Goal: Task Accomplishment & Management: Manage account settings

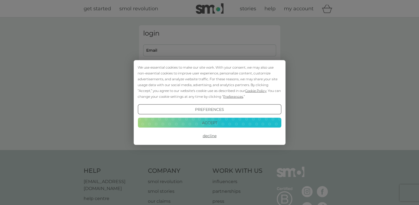
click at [207, 121] on button "Accept" at bounding box center [210, 122] width 144 height 10
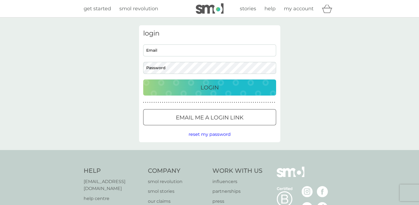
click at [163, 49] on input "Email" at bounding box center [209, 50] width 133 height 12
type input "[EMAIL_ADDRESS][DOMAIN_NAME]"
click at [204, 87] on p "Login" at bounding box center [210, 87] width 18 height 9
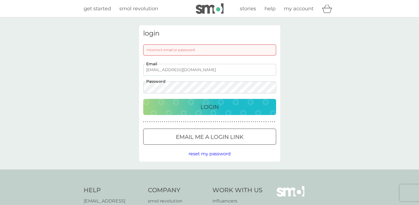
click at [143, 99] on button "Login" at bounding box center [209, 107] width 133 height 16
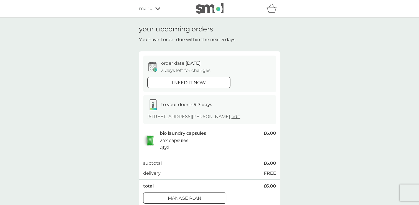
click at [198, 200] on p "Manage plan" at bounding box center [185, 197] width 34 height 7
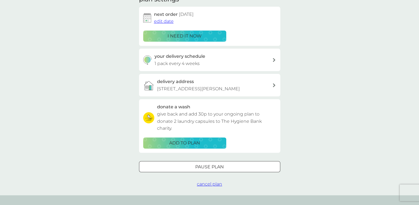
scroll to position [88, 0]
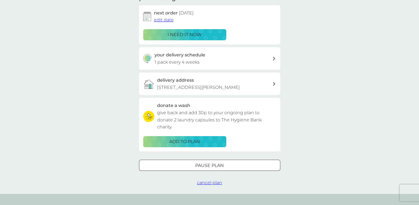
click at [210, 185] on span "cancel plan" at bounding box center [209, 182] width 25 height 5
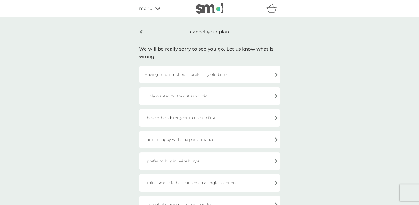
click at [177, 140] on div "I am unhappy with the performance." at bounding box center [209, 139] width 141 height 17
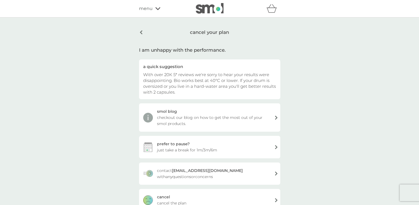
click at [274, 198] on div "cancel cancel the plan" at bounding box center [209, 200] width 141 height 22
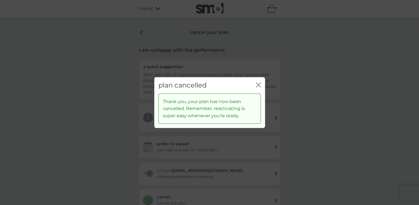
click at [255, 83] on div "plan cancelled close" at bounding box center [209, 85] width 111 height 16
click at [258, 82] on icon "close" at bounding box center [258, 84] width 5 height 5
